Goal: Obtain resource: Obtain resource

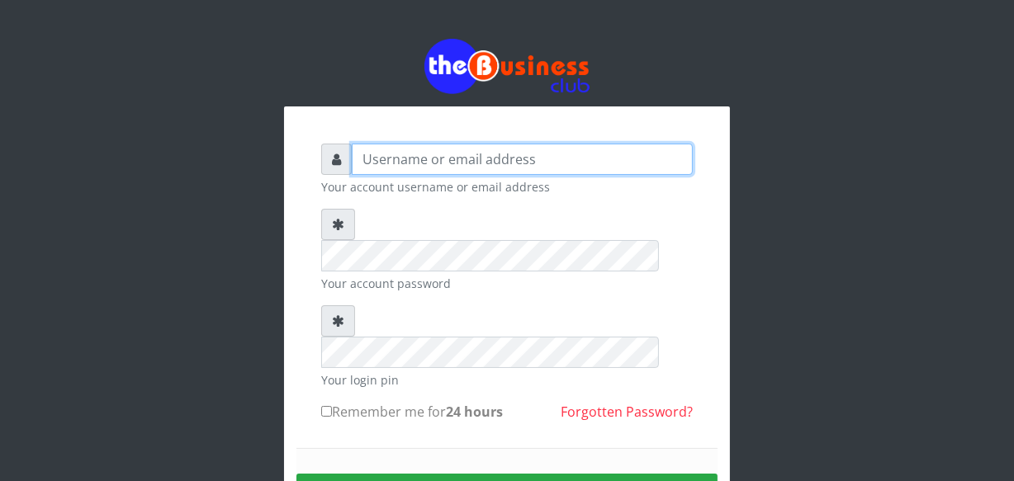
click at [405, 165] on input "text" at bounding box center [522, 159] width 341 height 31
type input "jossy"
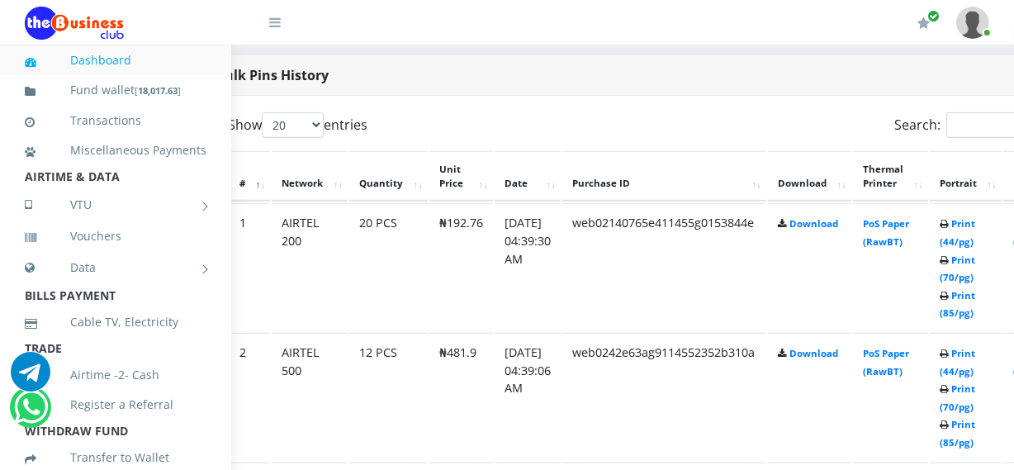
scroll to position [841, 59]
click at [973, 273] on link "Print (70/pg)" at bounding box center [955, 268] width 36 height 31
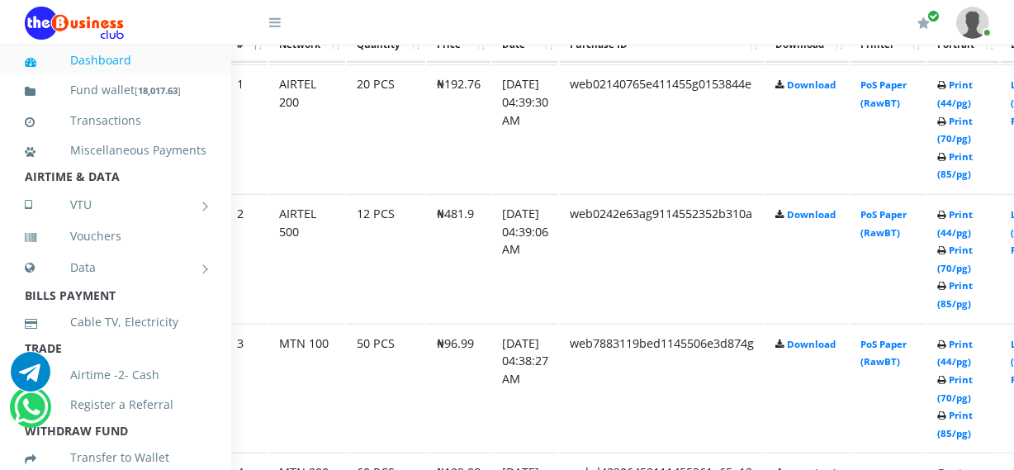
scroll to position [982, 59]
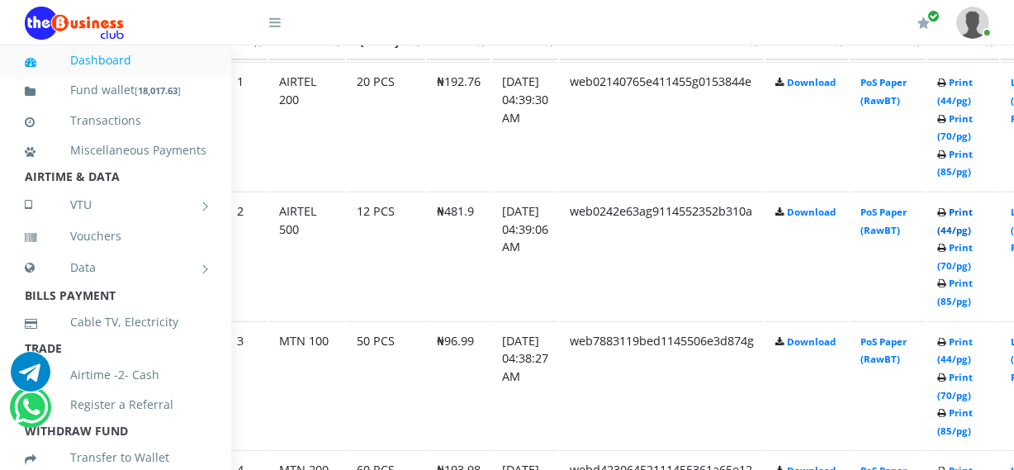
click at [973, 230] on link "Print (44/pg)" at bounding box center [955, 221] width 36 height 31
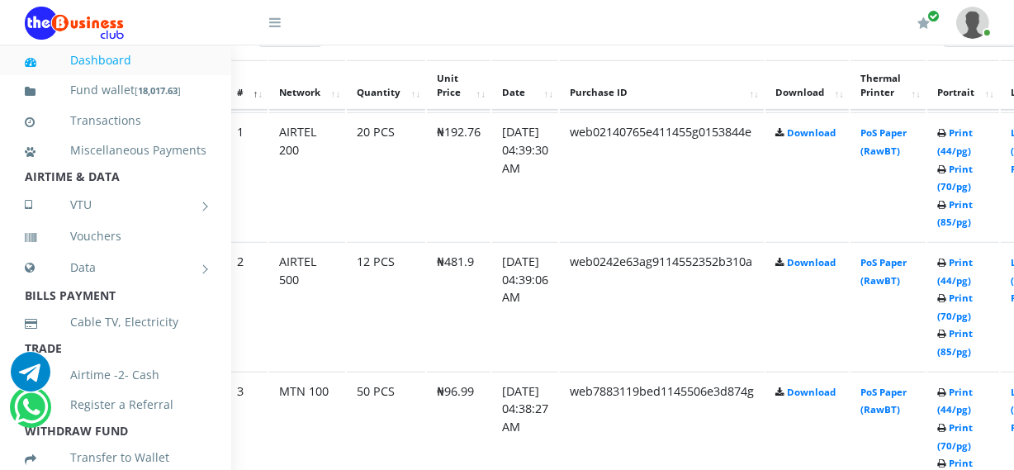
scroll to position [982, 59]
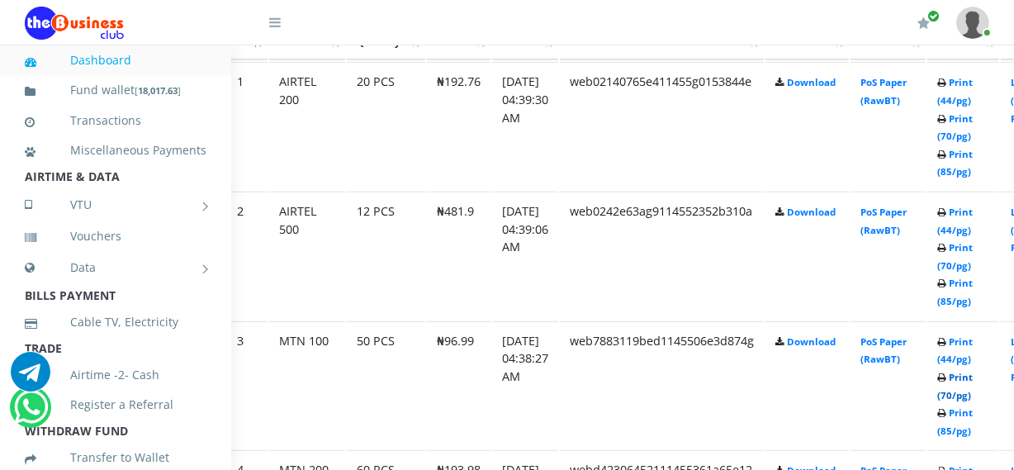
click at [973, 391] on link "Print (70/pg)" at bounding box center [955, 386] width 36 height 31
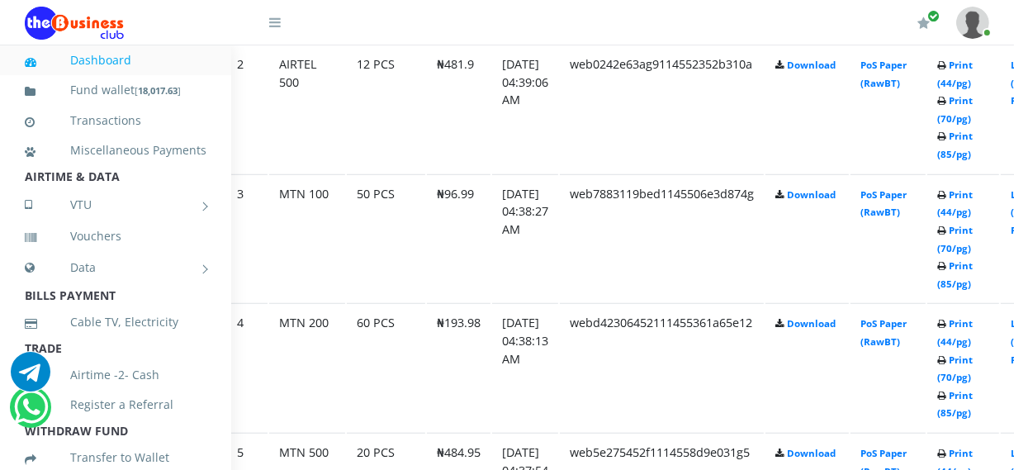
scroll to position [1131, 59]
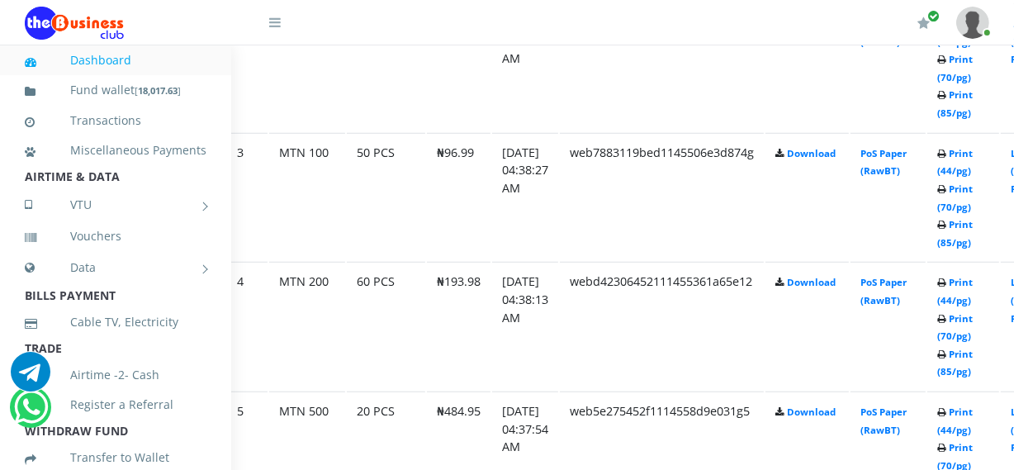
scroll to position [1131, 59]
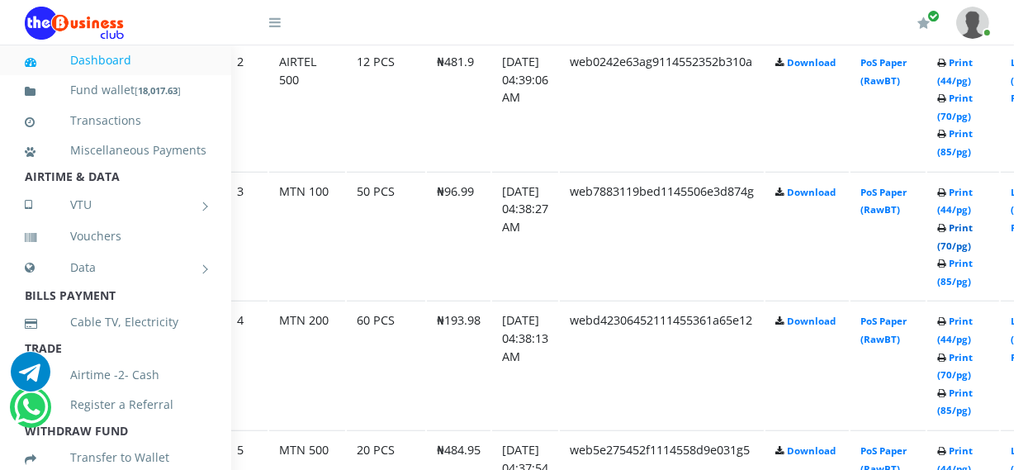
click at [973, 244] on link "Print (70/pg)" at bounding box center [955, 236] width 36 height 31
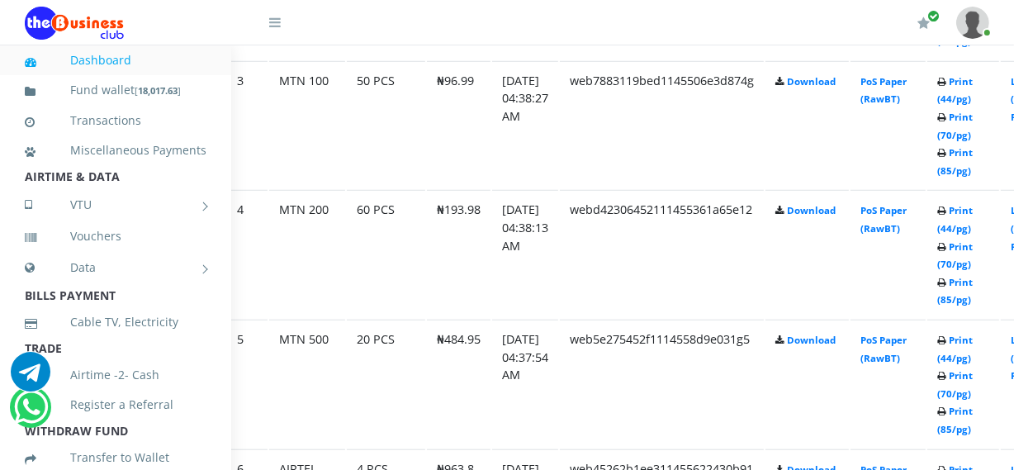
scroll to position [1252, 59]
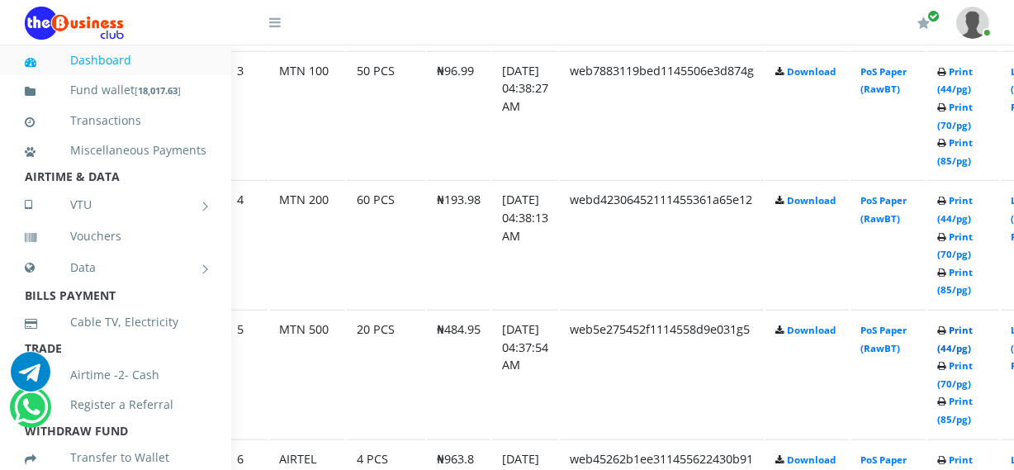
click at [973, 343] on link "Print (44/pg)" at bounding box center [955, 339] width 36 height 31
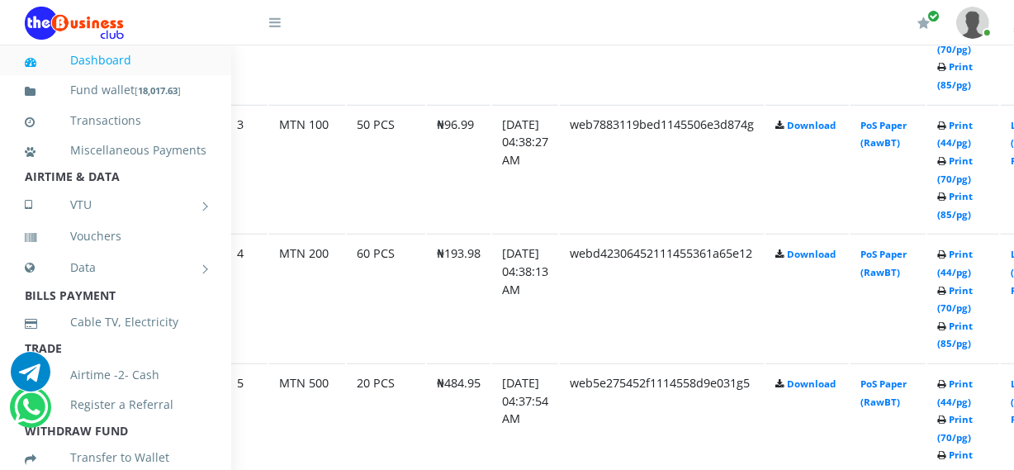
scroll to position [1252, 59]
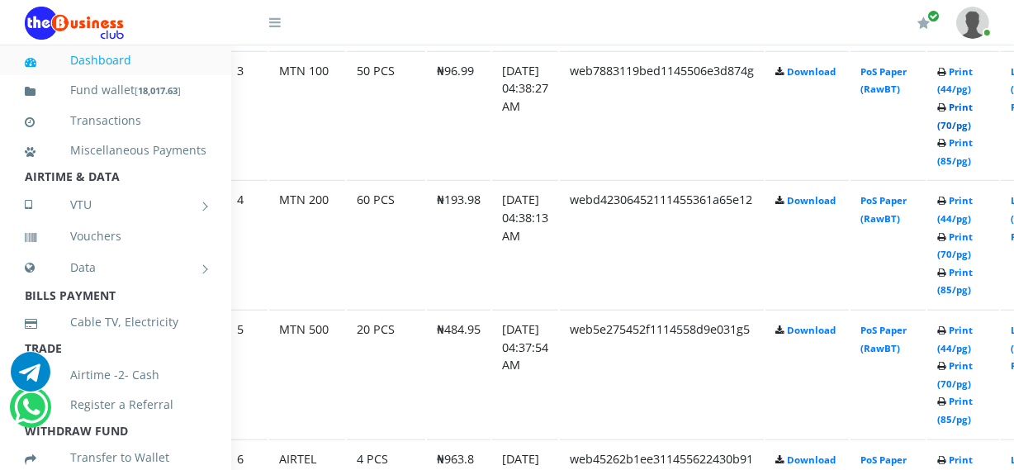
click at [973, 121] on link "Print (70/pg)" at bounding box center [955, 116] width 36 height 31
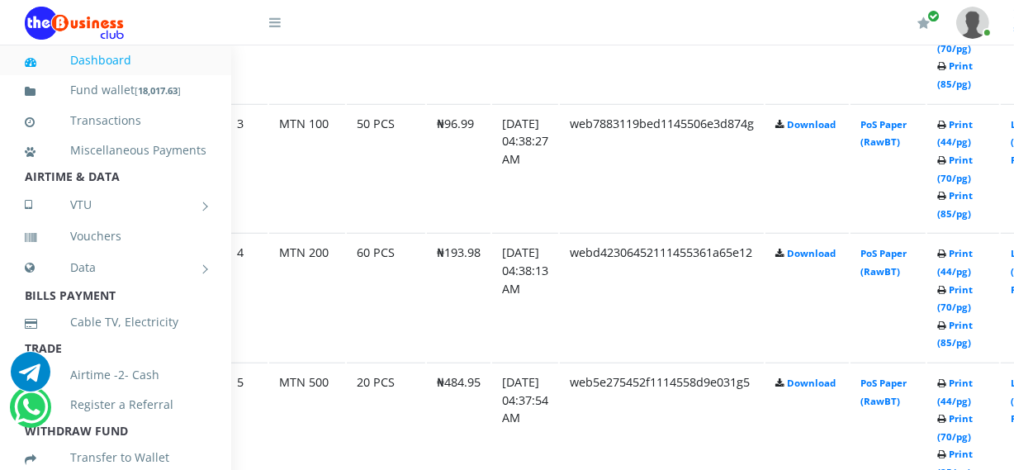
scroll to position [1252, 59]
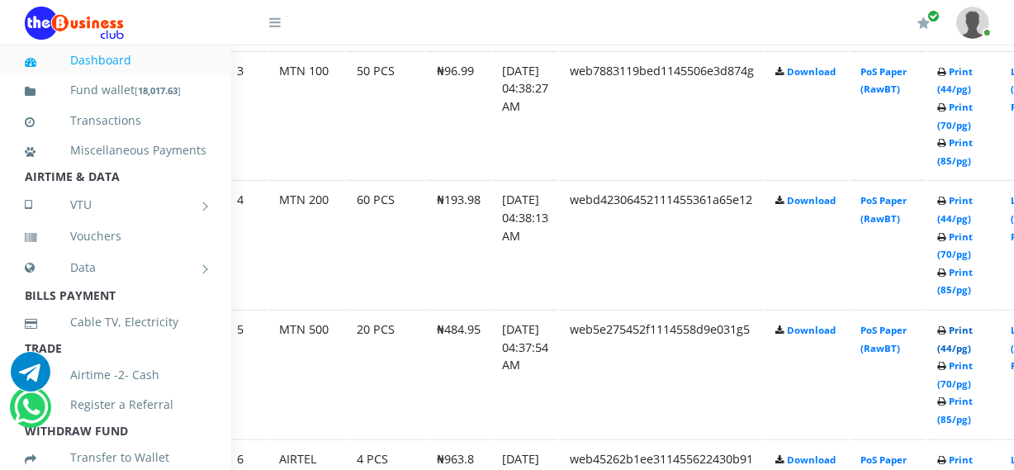
click at [970, 342] on link "Print (44/pg)" at bounding box center [955, 339] width 36 height 31
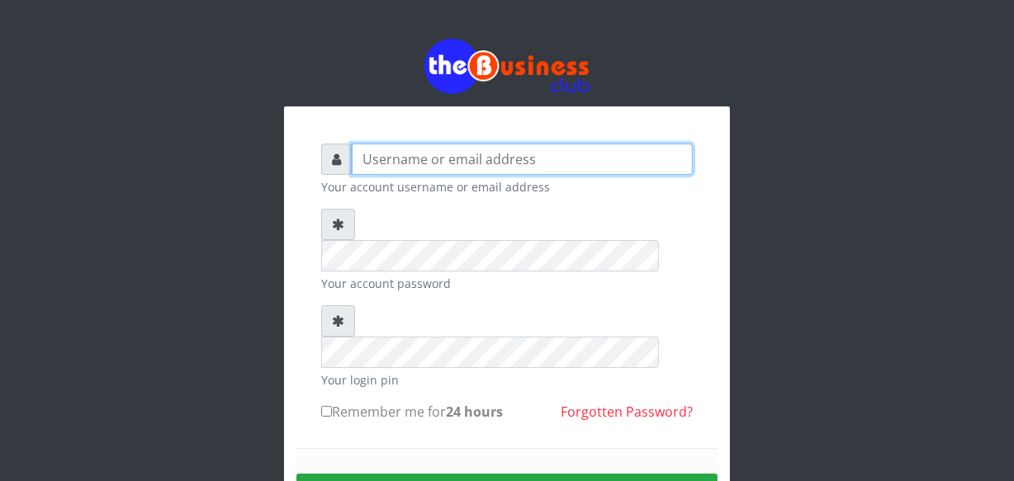
click at [400, 163] on input "text" at bounding box center [522, 159] width 341 height 31
type input "jossy"
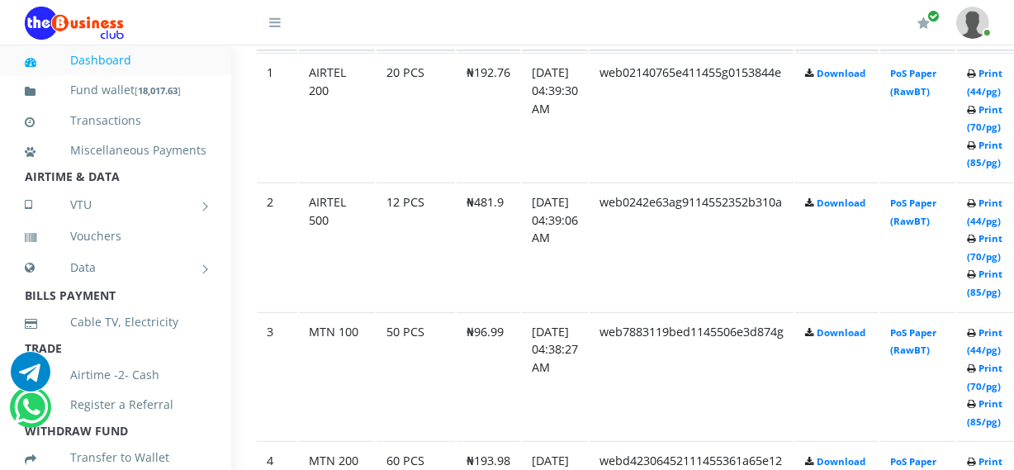
scroll to position [991, 59]
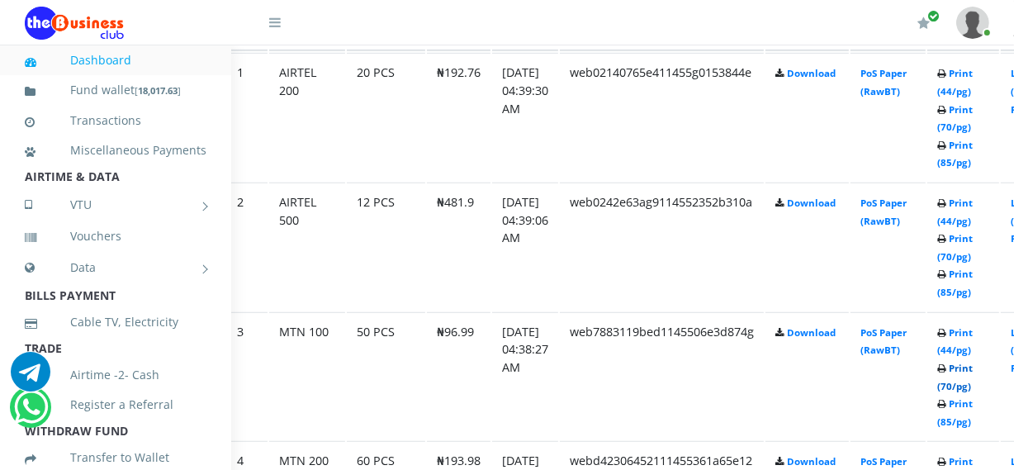
click at [971, 388] on link "Print (70/pg)" at bounding box center [955, 377] width 36 height 31
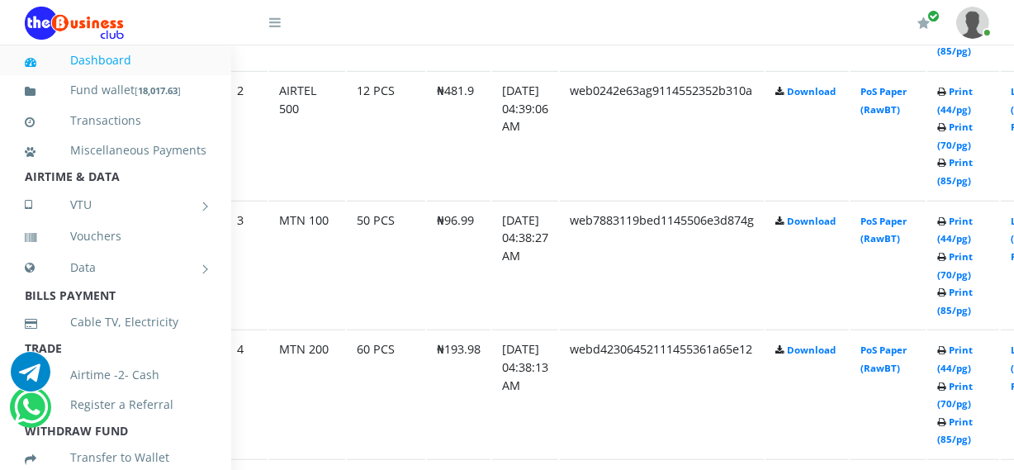
scroll to position [1111, 59]
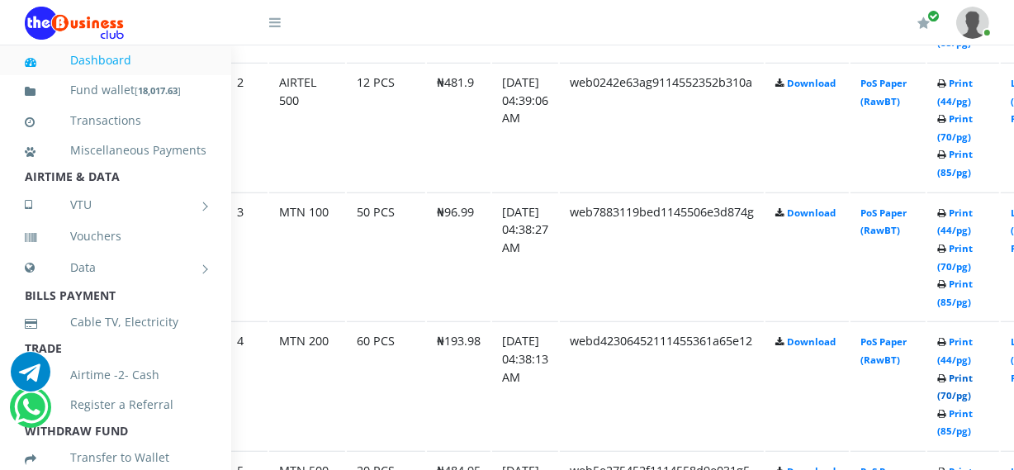
click at [973, 400] on link "Print (70/pg)" at bounding box center [955, 387] width 36 height 31
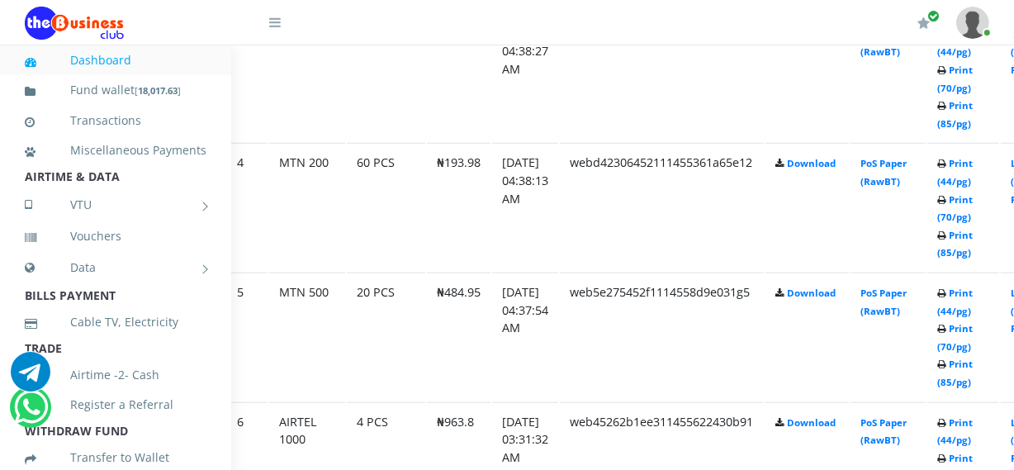
scroll to position [1290, 59]
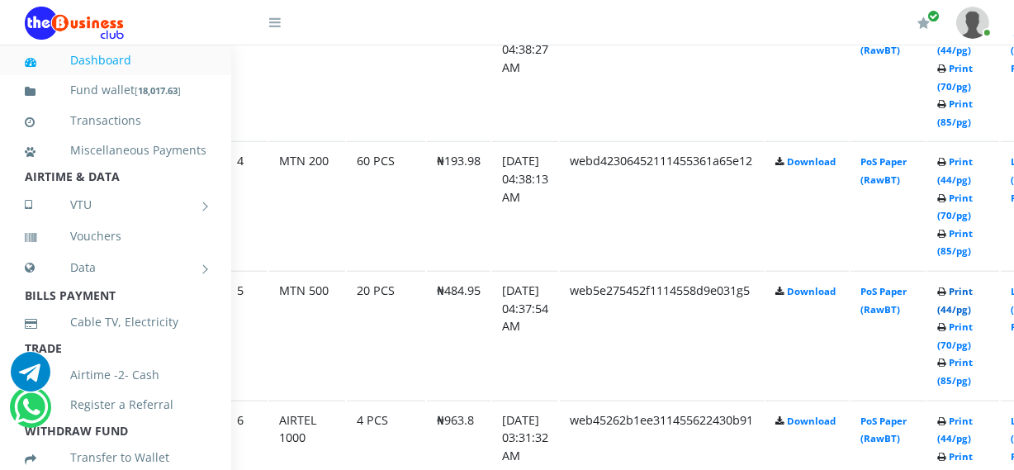
click at [973, 312] on link "Print (44/pg)" at bounding box center [955, 300] width 36 height 31
